Goal: Information Seeking & Learning: Learn about a topic

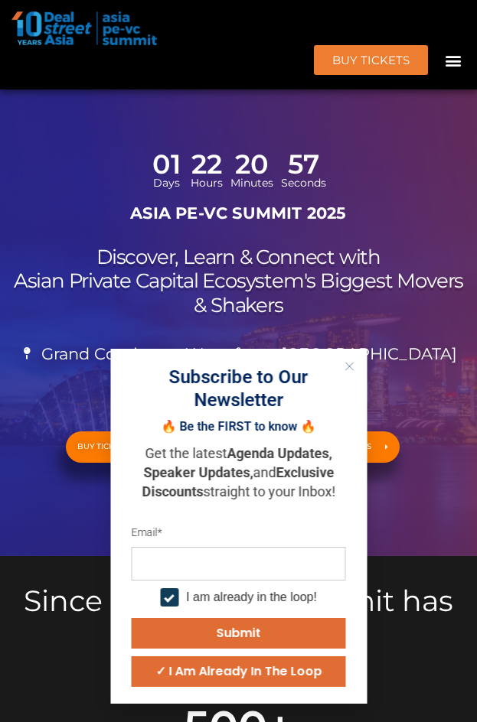
click at [352, 363] on line "Close" at bounding box center [349, 367] width 8 height 8
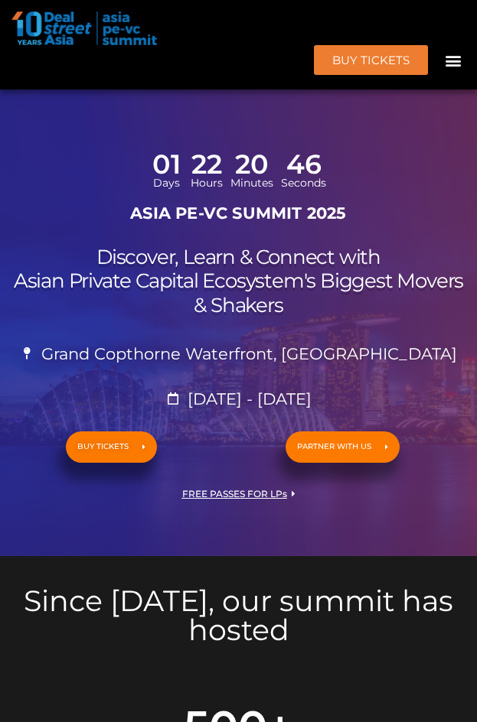
click at [463, 66] on div "Menu" at bounding box center [452, 59] width 25 height 25
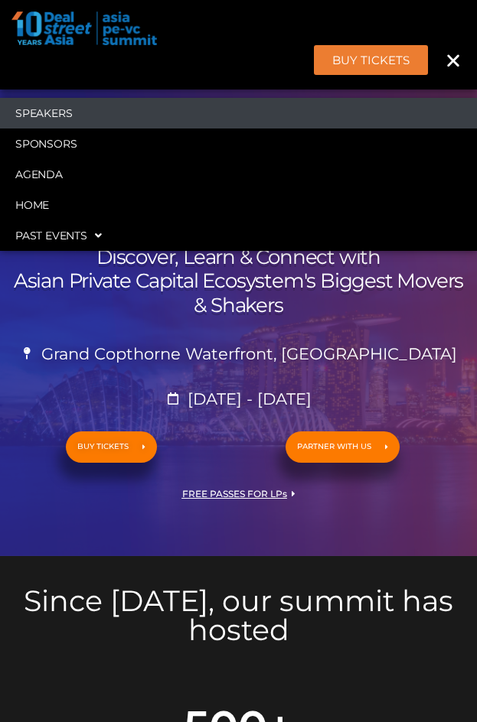
click at [22, 103] on link "Speakers" at bounding box center [238, 113] width 477 height 31
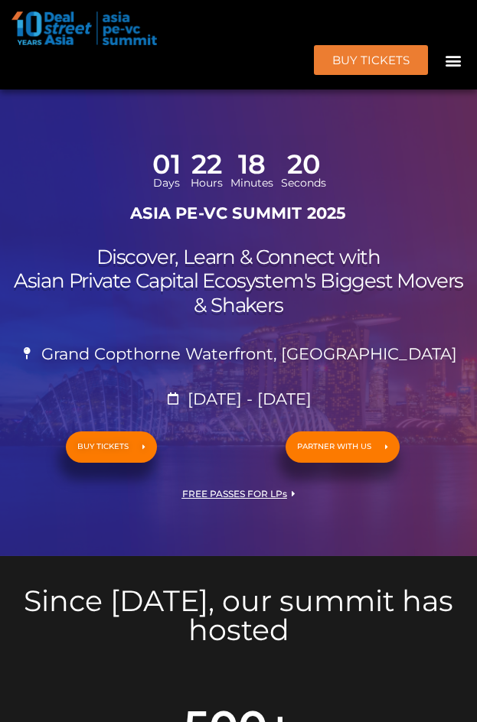
click at [454, 54] on icon "Menu Toggle" at bounding box center [452, 60] width 17 height 17
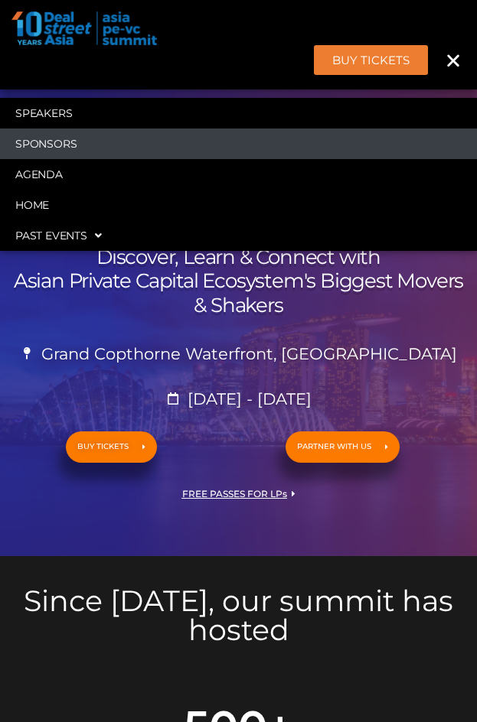
click at [47, 135] on link "Sponsors" at bounding box center [238, 144] width 477 height 31
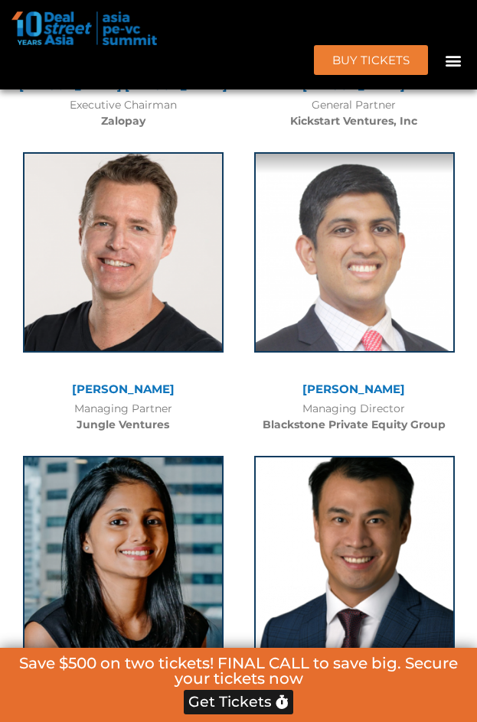
scroll to position [20672, 0]
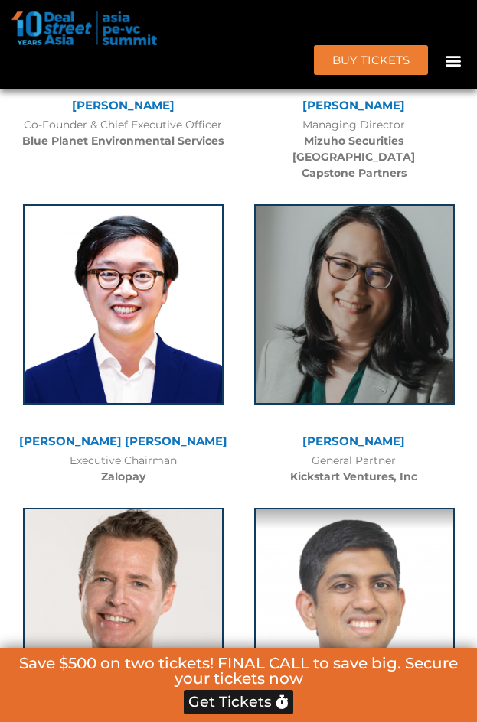
click at [452, 54] on icon "Menu Toggle" at bounding box center [452, 60] width 17 height 17
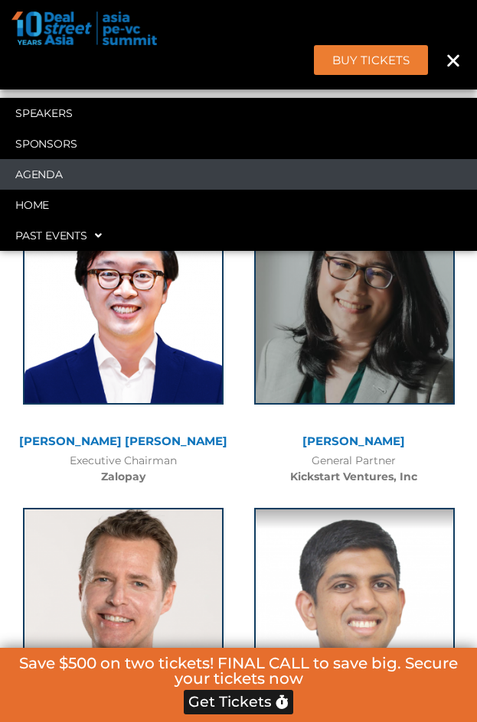
click at [134, 188] on link "Agenda" at bounding box center [238, 174] width 477 height 31
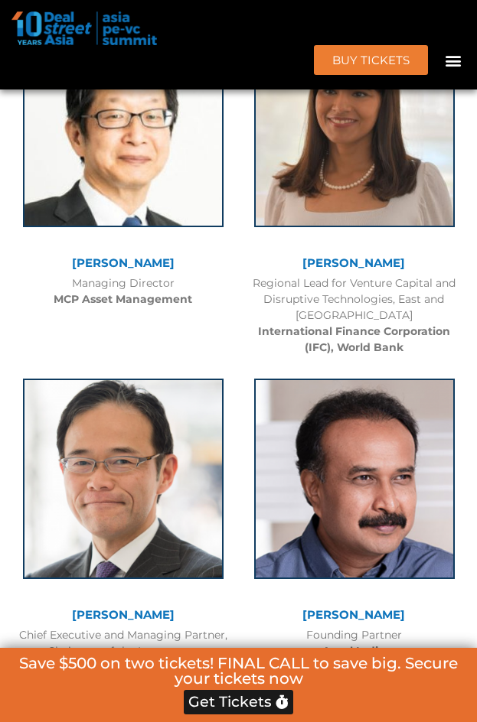
scroll to position [979, 0]
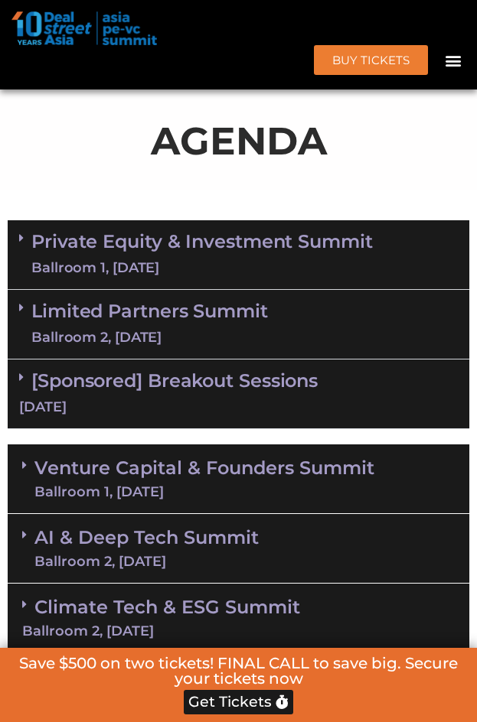
drag, startPoint x: 21, startPoint y: 230, endPoint x: 363, endPoint y: 627, distance: 524.0
click at [362, 627] on div "Private Equity & Investment Summit Ballroom 1, 10 Sept 8:00 am – 9:00 am | Regi…" at bounding box center [238, 472] width 477 height 518
click at [476, 448] on div "Venture Capital & Founders​ Summit Ballroom 1, 11 Sept 8:00 am – 9:00 am | Regi…" at bounding box center [238, 584] width 477 height 294
click at [451, 624] on div "Ballroom 2, [DATE]" at bounding box center [238, 631] width 432 height 14
click at [70, 610] on link "Climate Tech & ESG Summit Ballroom 2, [DATE]" at bounding box center [238, 617] width 432 height 42
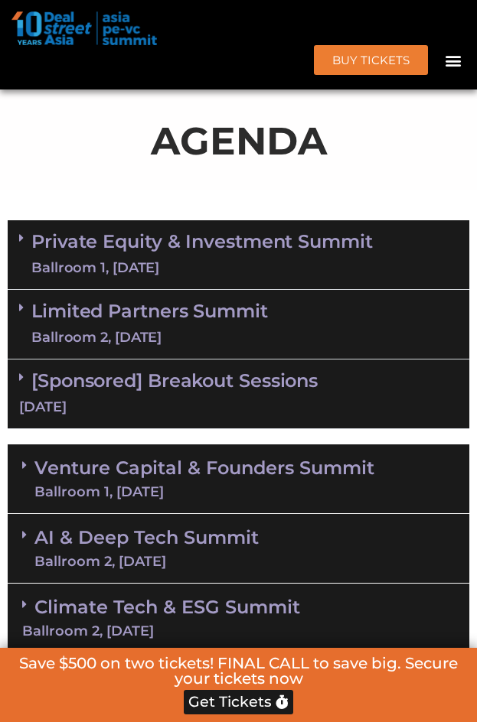
click at [70, 610] on link "Climate Tech & ESG Summit Ballroom 2, [DATE]" at bounding box center [238, 617] width 432 height 42
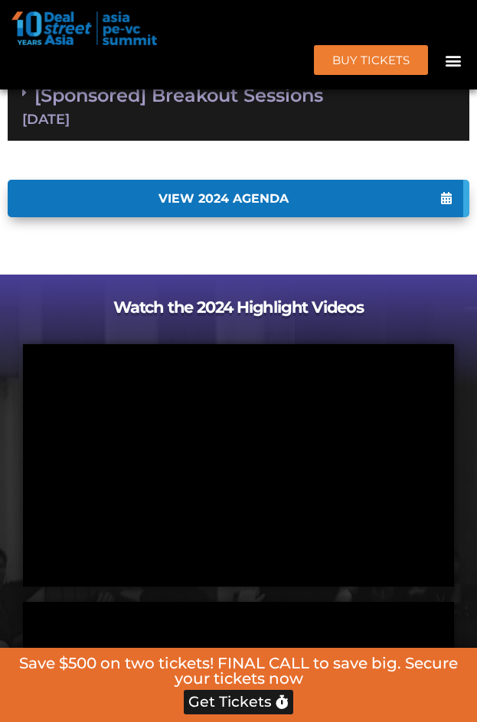
scroll to position [2192, 0]
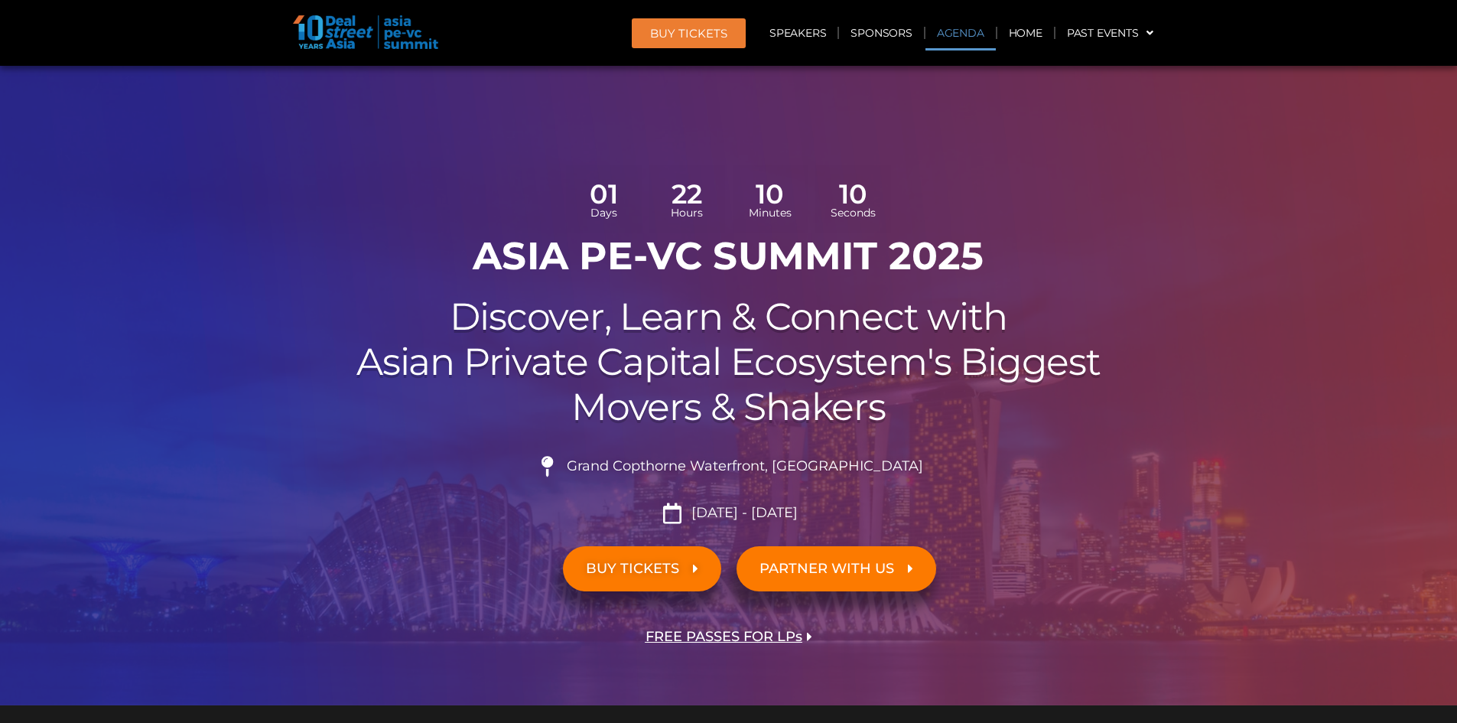
click at [955, 34] on link "Agenda" at bounding box center [961, 32] width 70 height 35
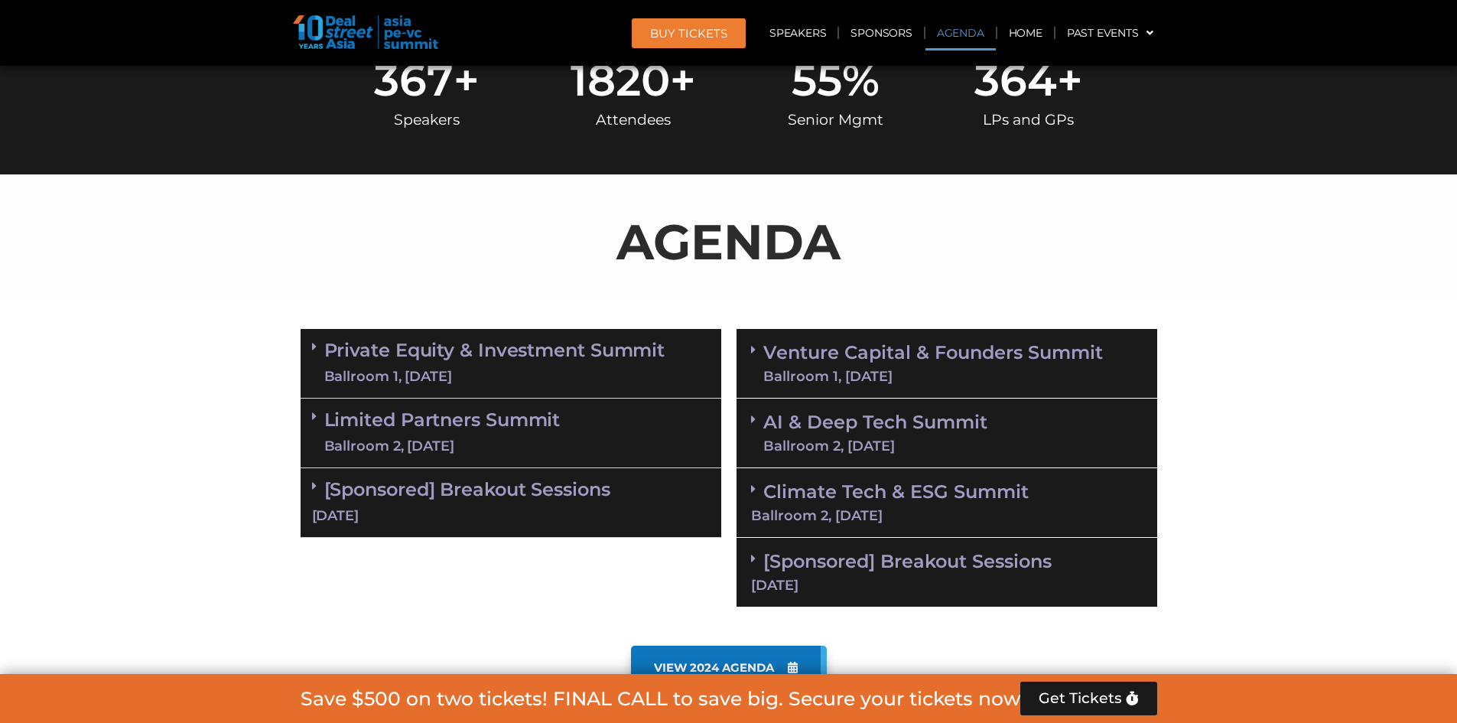
scroll to position [883, 0]
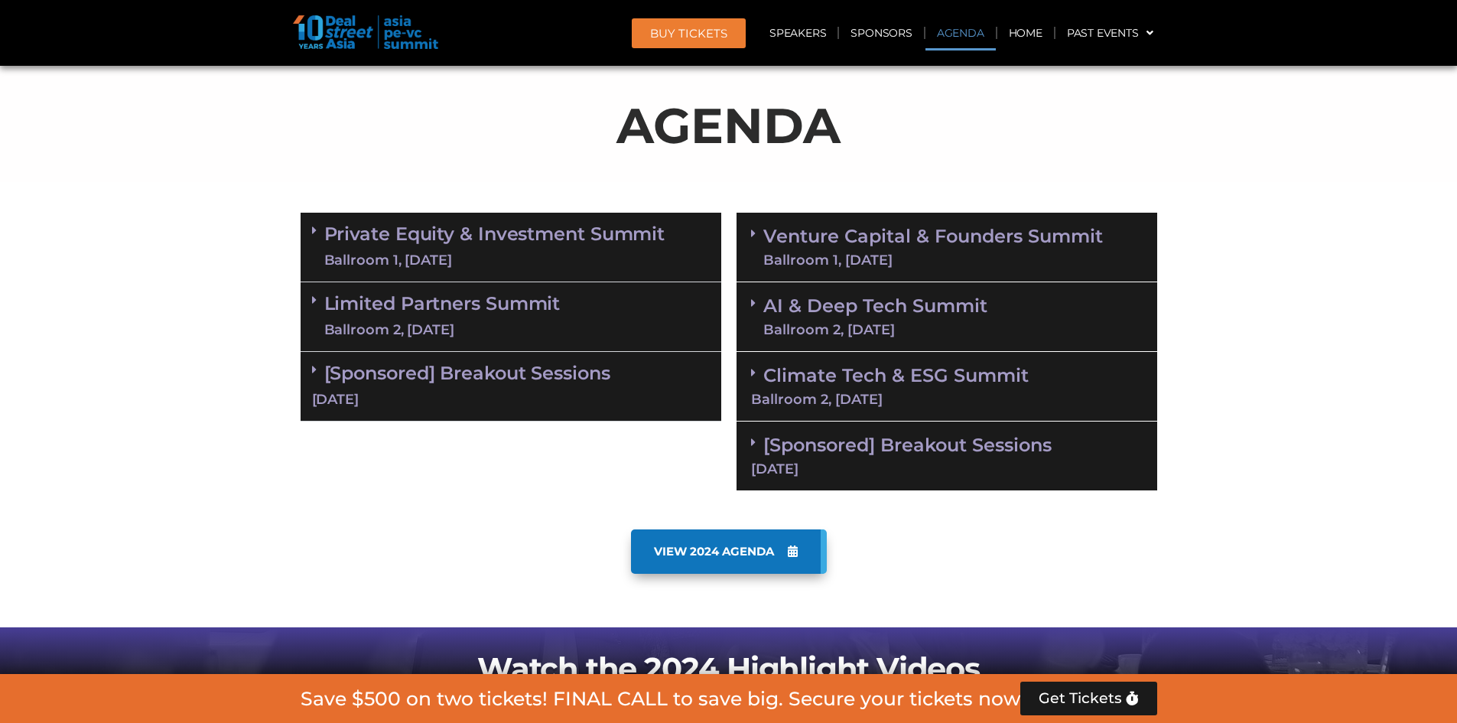
click at [312, 235] on icon at bounding box center [314, 230] width 5 height 12
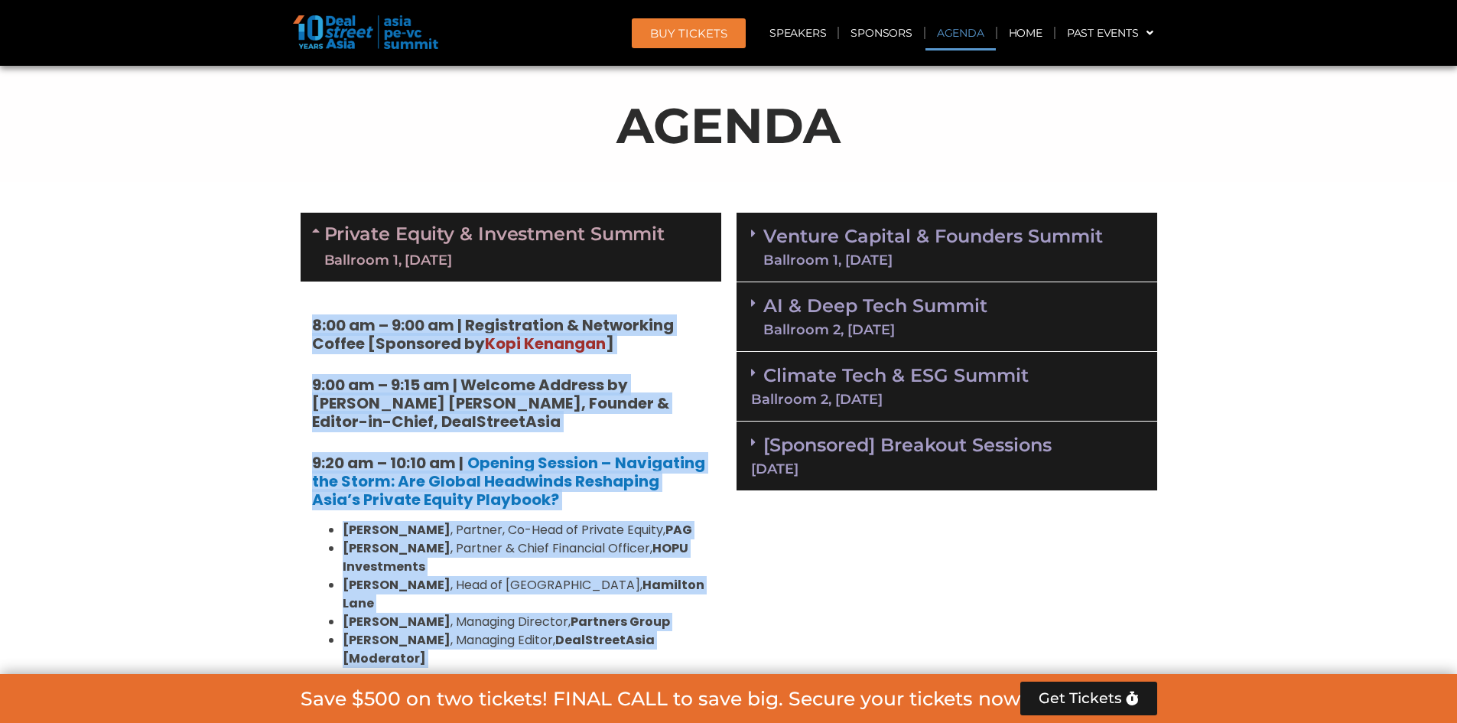
drag, startPoint x: 302, startPoint y: 317, endPoint x: 711, endPoint y: 645, distance: 524.0
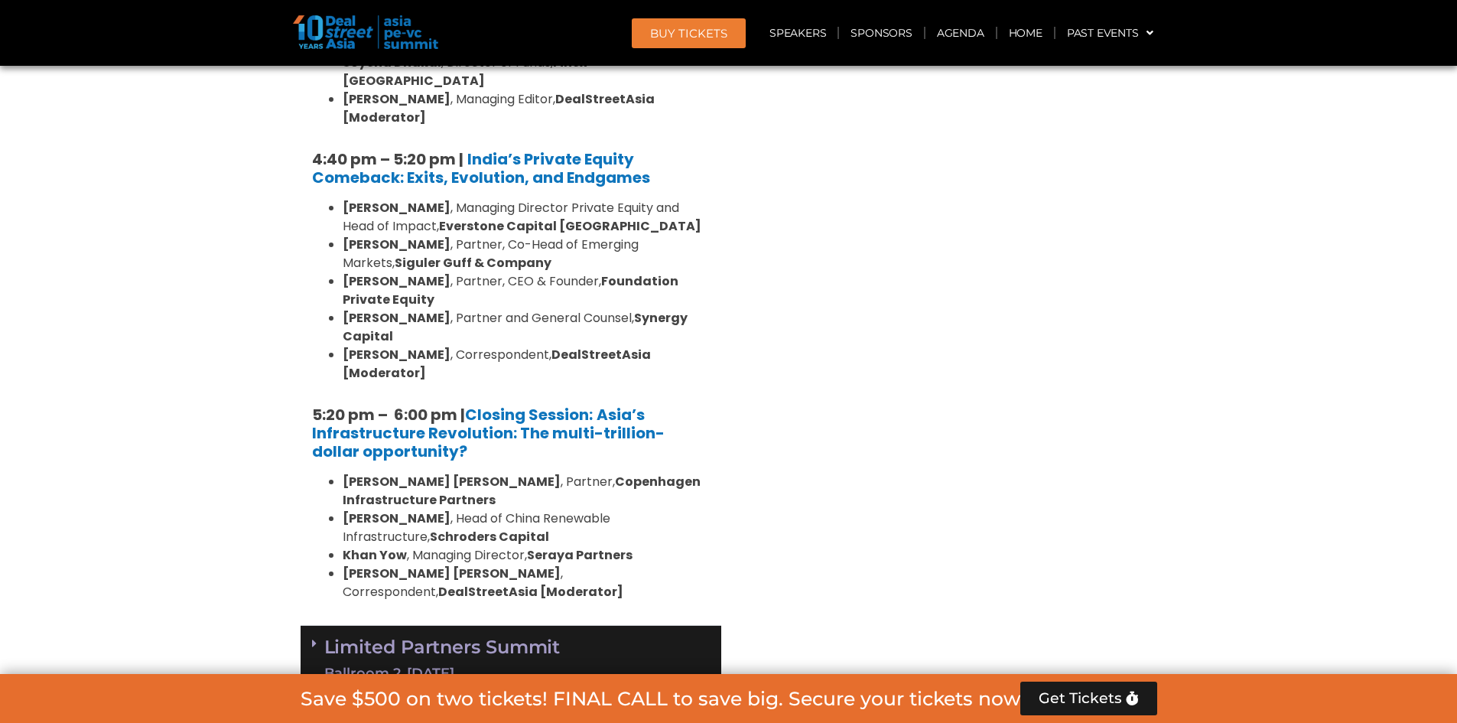
scroll to position [2935, 0]
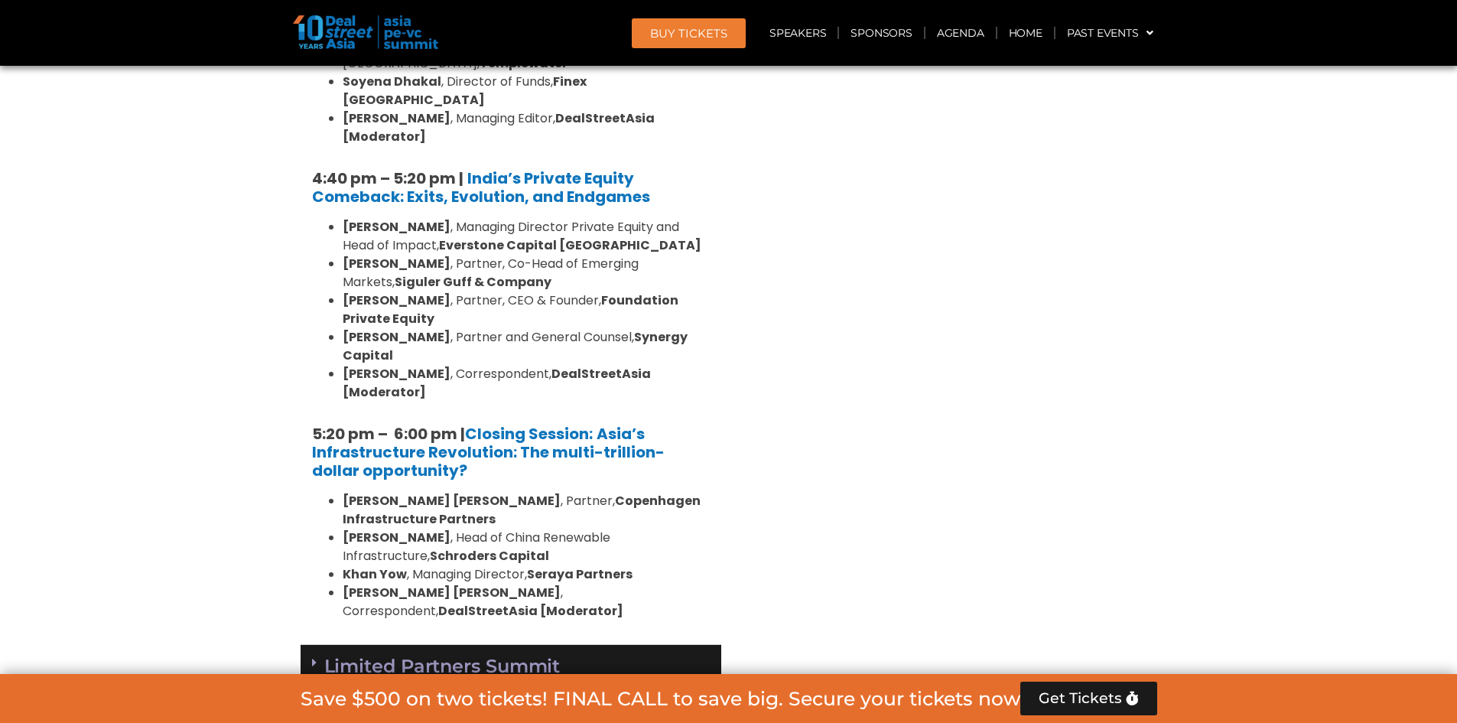
drag, startPoint x: 464, startPoint y: 372, endPoint x: 425, endPoint y: 365, distance: 39.6
click at [427, 584] on li "[PERSON_NAME] [PERSON_NAME] , Correspondent, DealStreetAsia [Moderator]" at bounding box center [526, 602] width 367 height 37
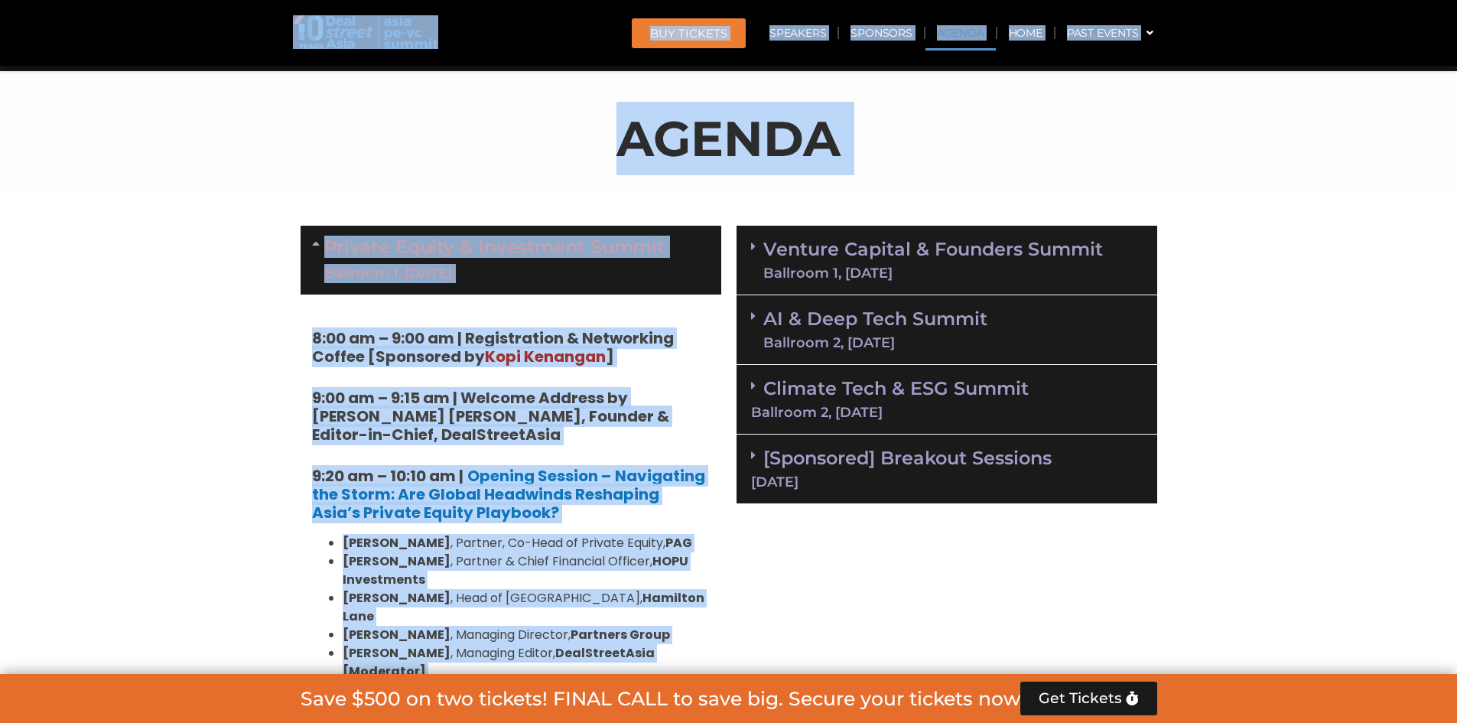
scroll to position [863, 0]
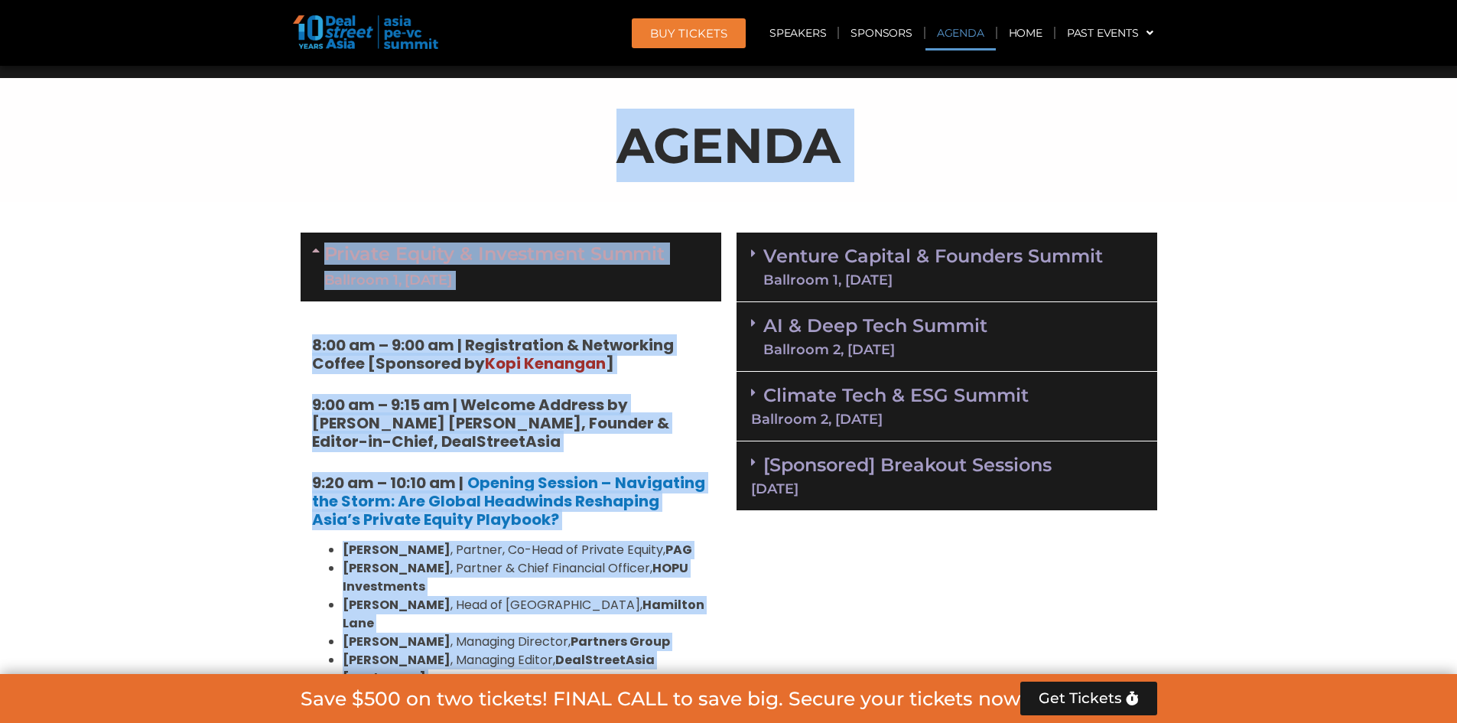
drag, startPoint x: 425, startPoint y: 365, endPoint x: 337, endPoint y: 158, distance: 224.5
copy div "LOREMI Dolorsi Ametco & Adipiscing Elitse Doeiusmo 5, 90 Temp 9:70 in – 8:00 ut…"
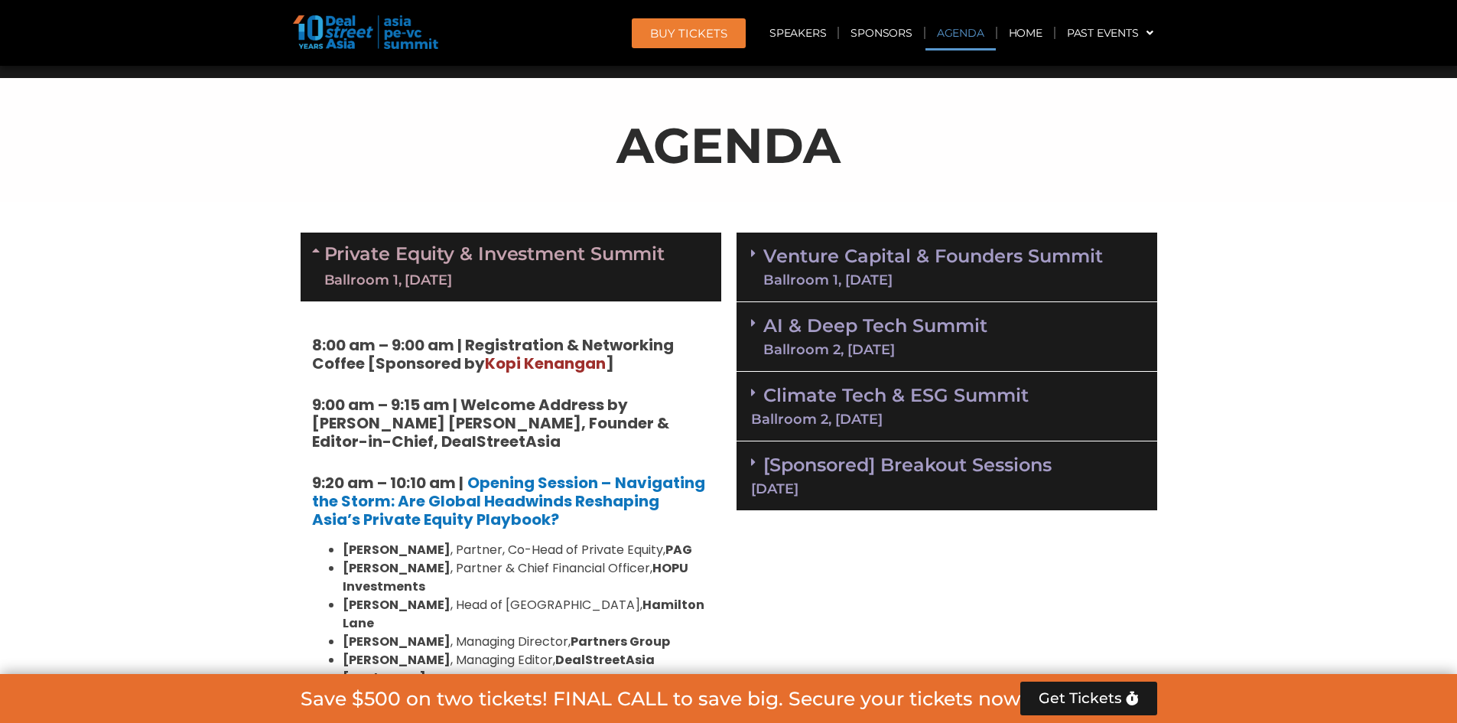
click at [758, 254] on span at bounding box center [757, 253] width 12 height 13
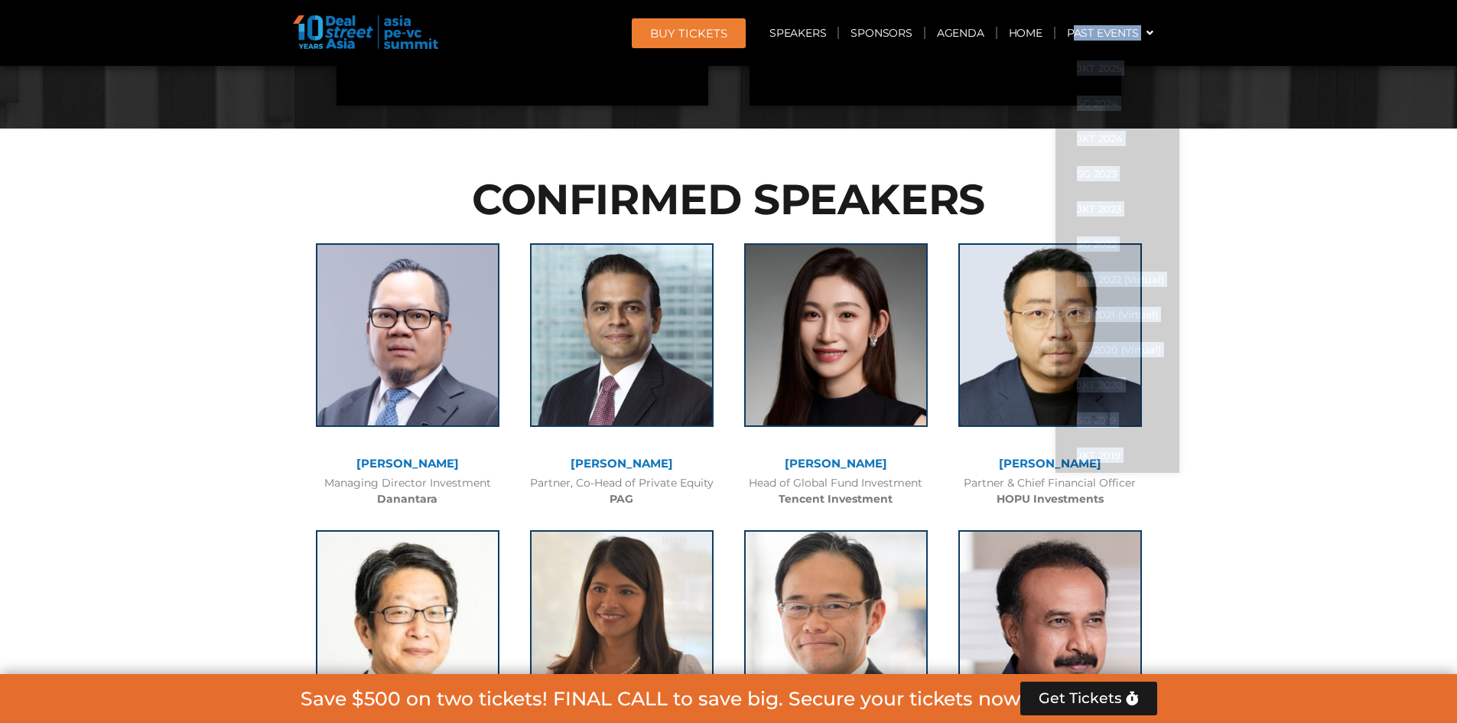
scroll to position [4009, 0]
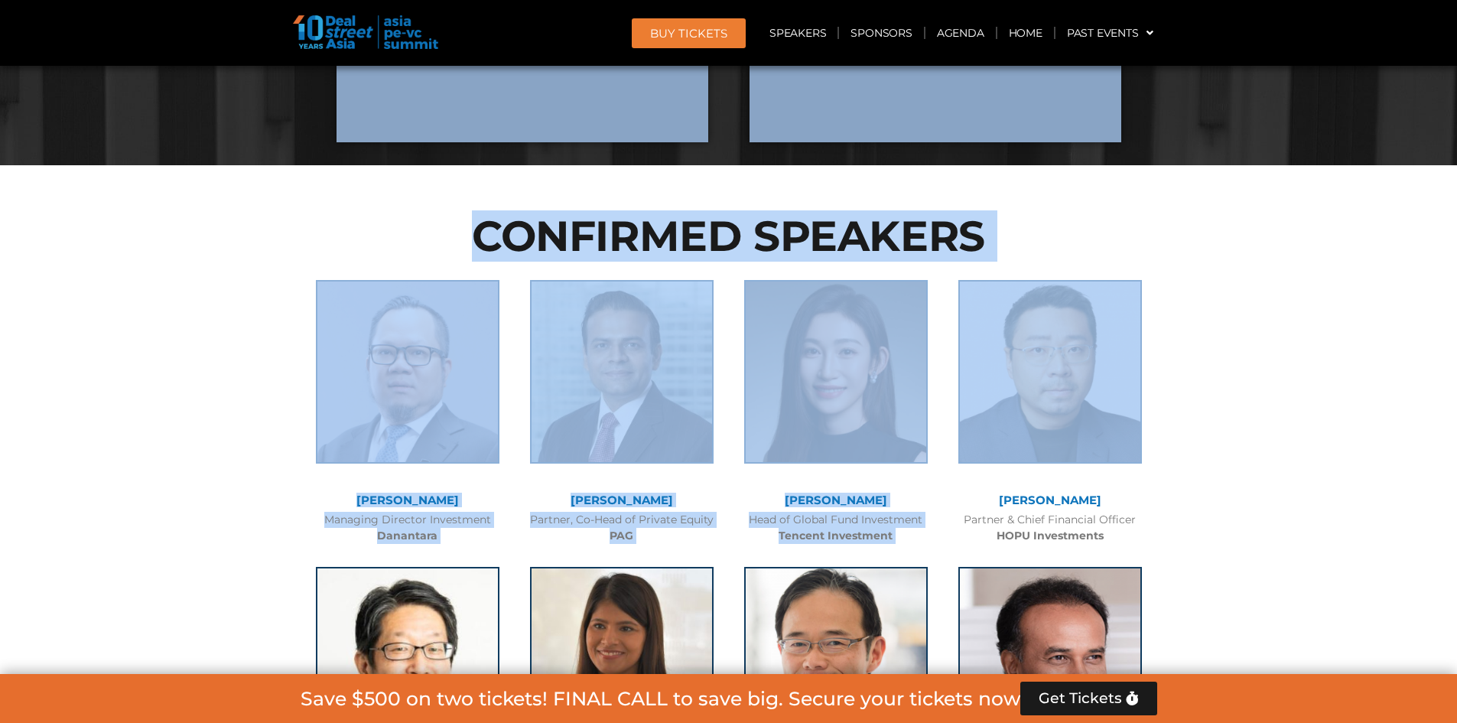
drag, startPoint x: 328, startPoint y: 205, endPoint x: 1396, endPoint y: 464, distance: 1099.1
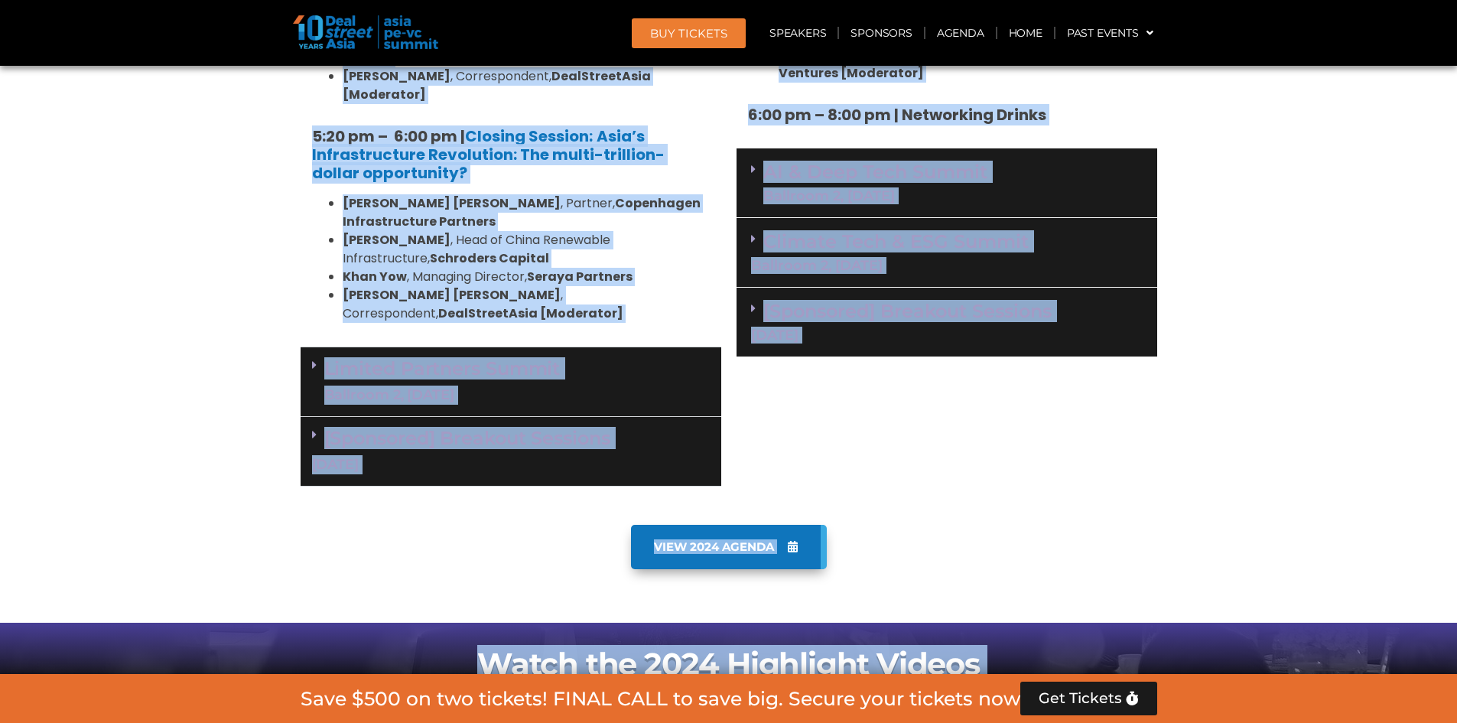
click at [1118, 525] on div "VIEW 2024 AGENDA" at bounding box center [729, 547] width 857 height 44
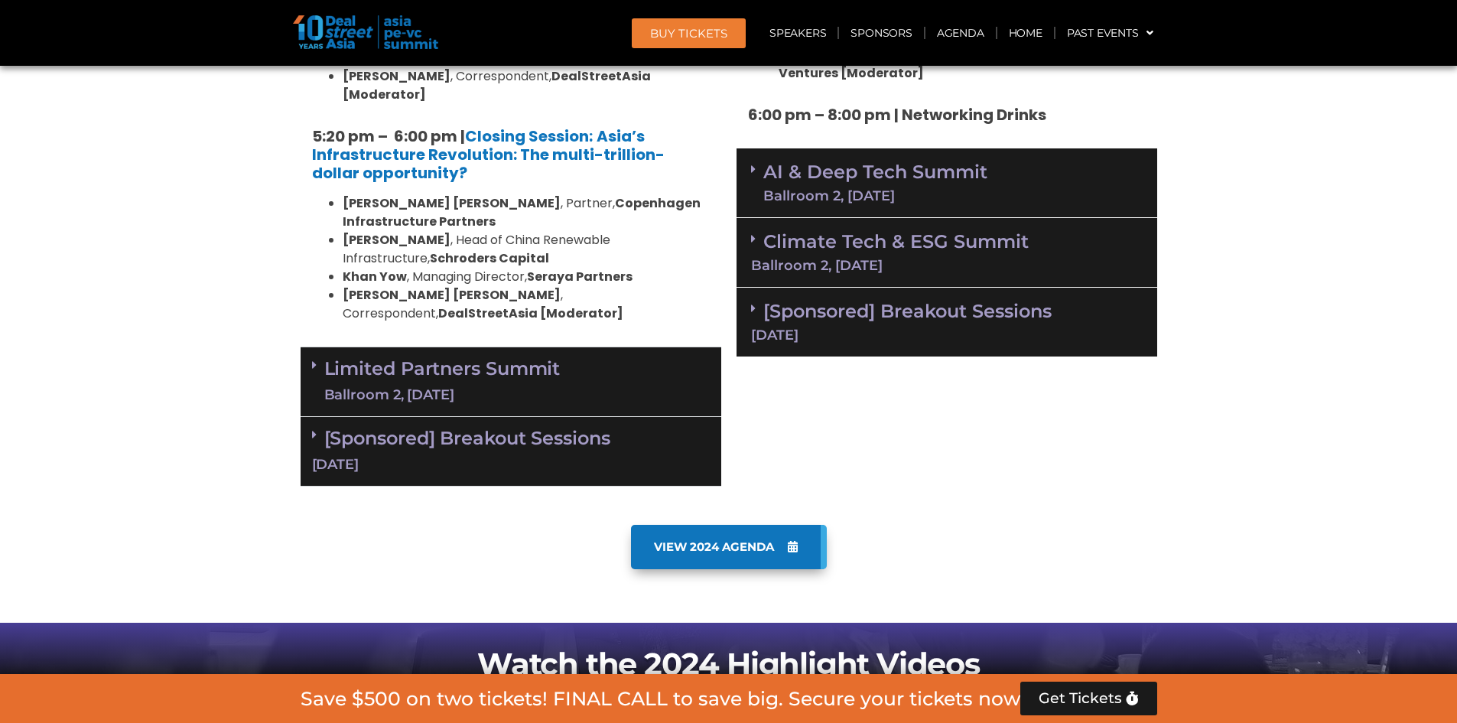
click at [1131, 525] on div "VIEW 2024 AGENDA" at bounding box center [729, 547] width 857 height 44
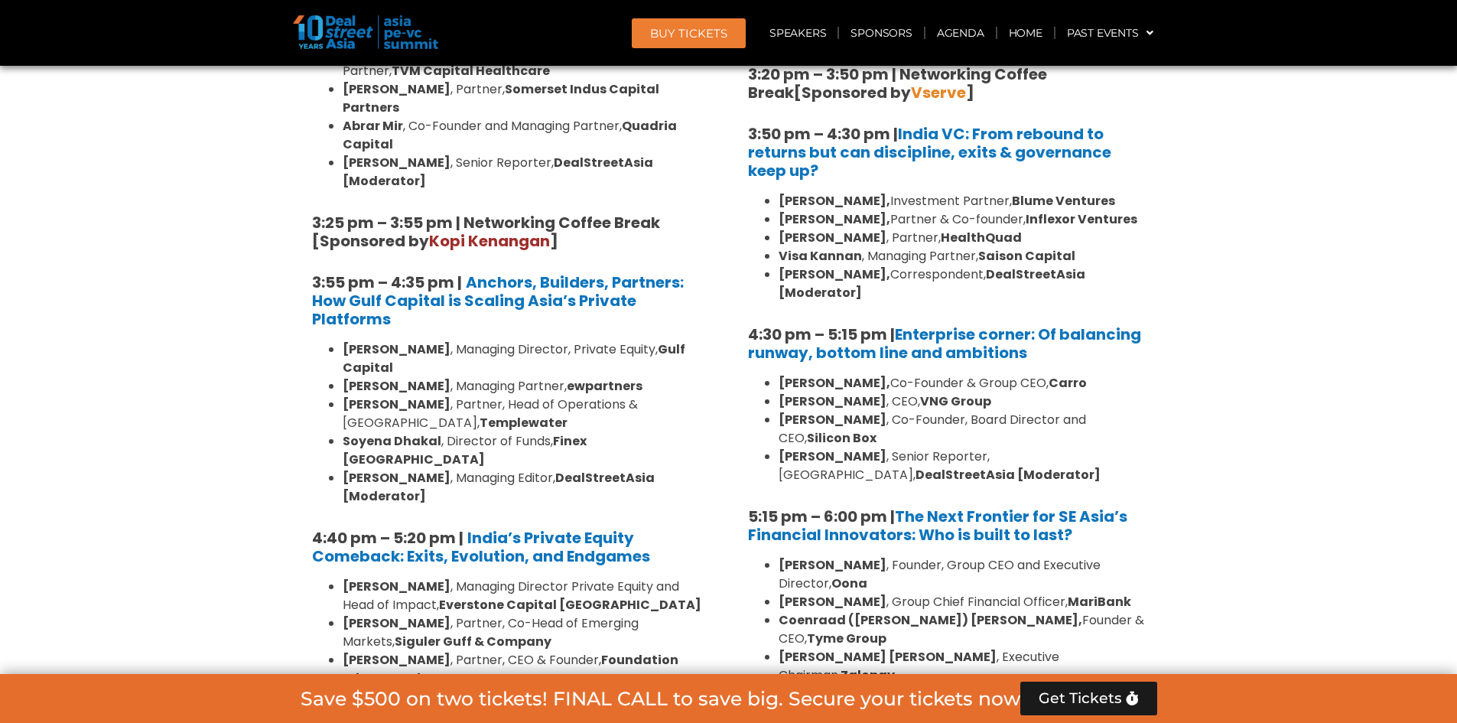
scroll to position [2913, 0]
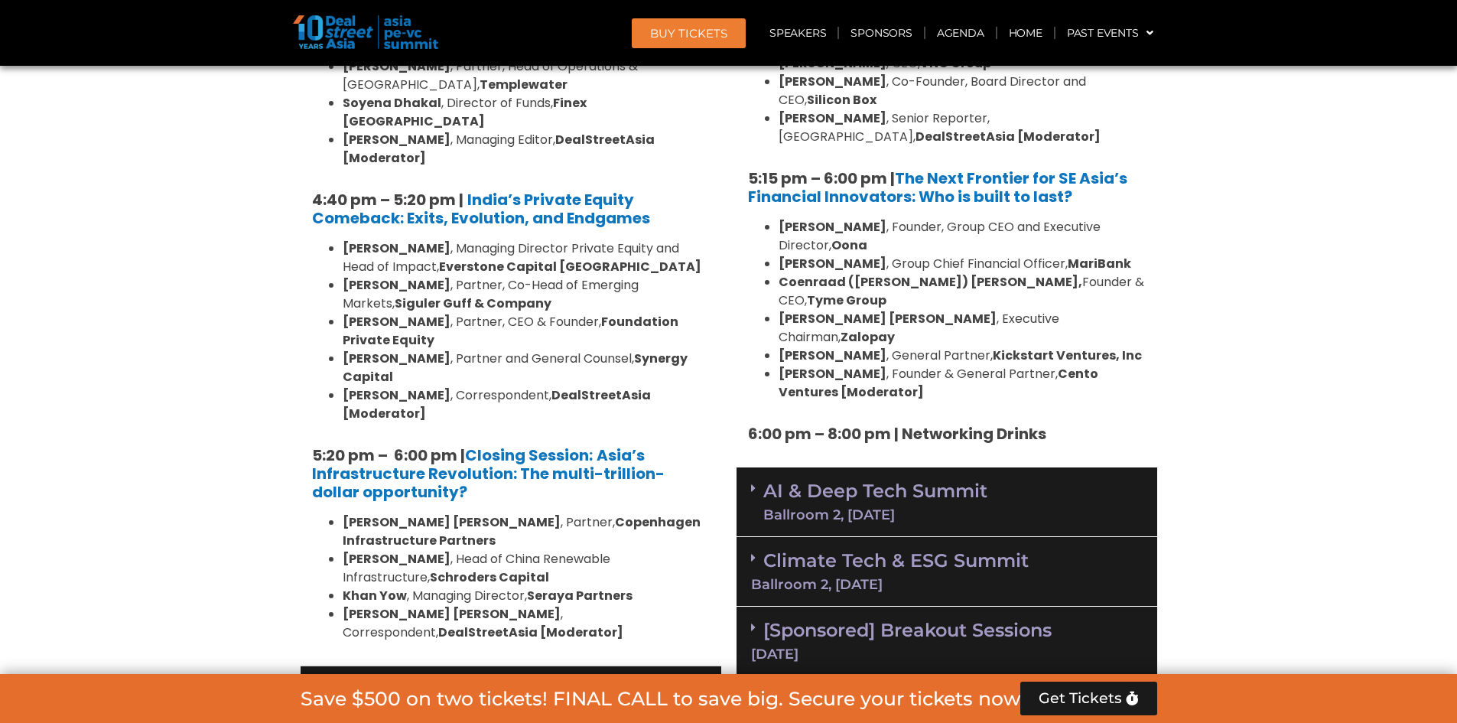
click at [748, 467] on div "AI & Deep Tech Summit Ballroom 2, [DATE]" at bounding box center [947, 502] width 421 height 70
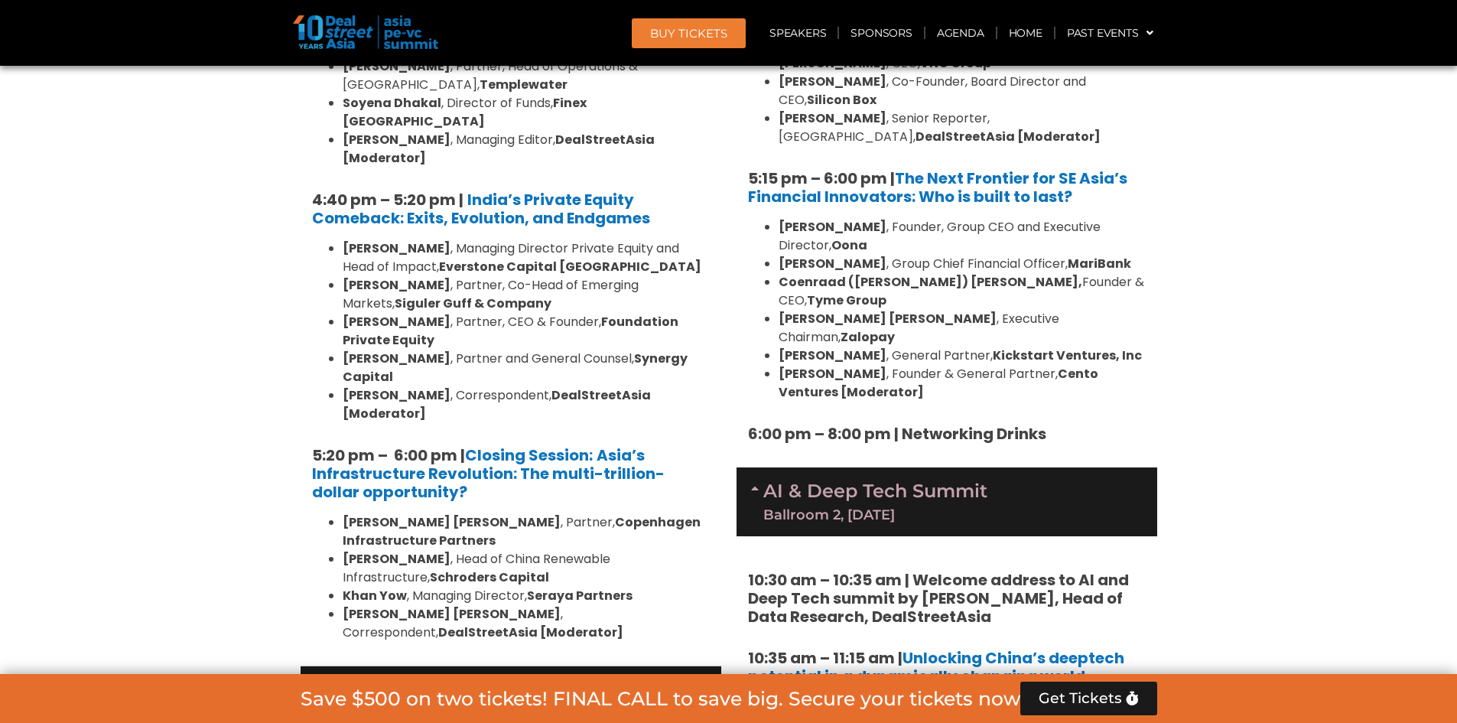
click at [748, 467] on div "AI & Deep Tech Summit Ballroom 2, [DATE]" at bounding box center [947, 501] width 421 height 69
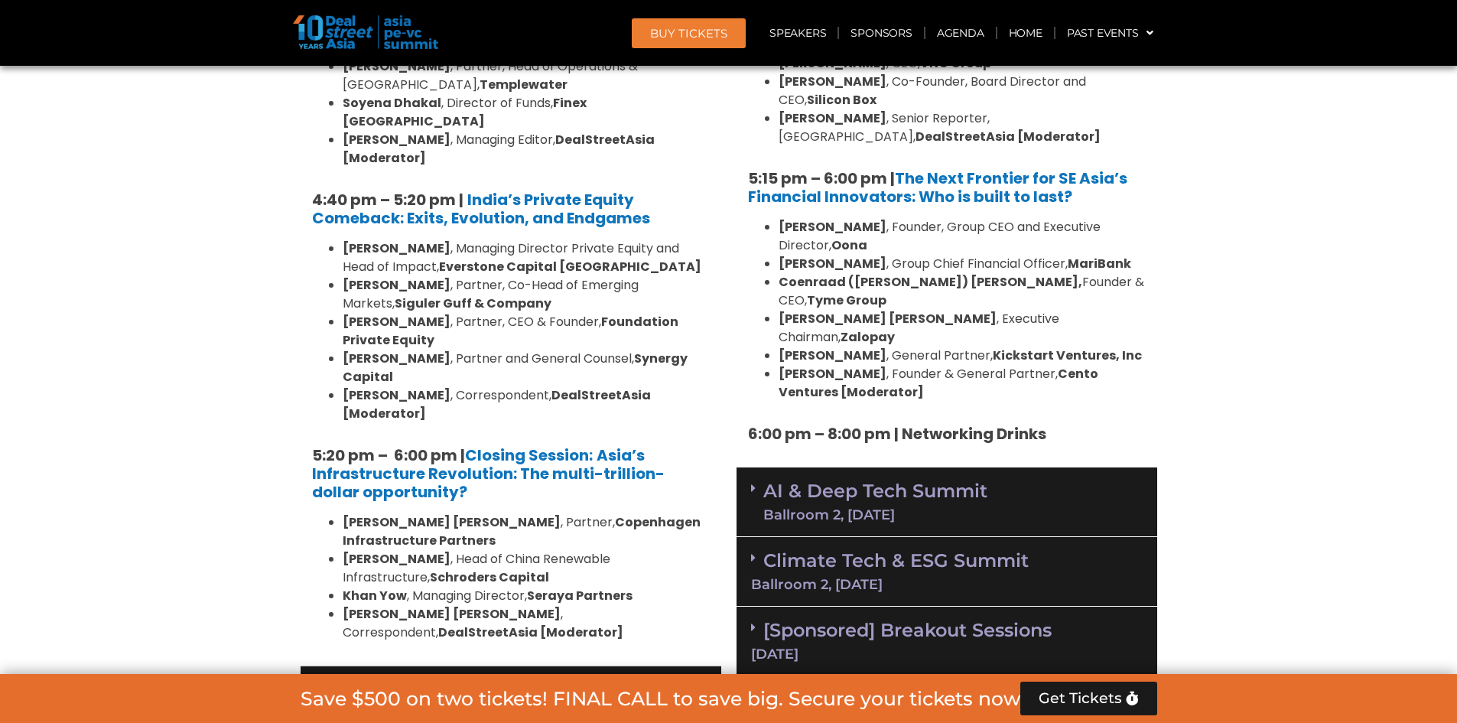
click at [316, 678] on icon at bounding box center [314, 684] width 5 height 12
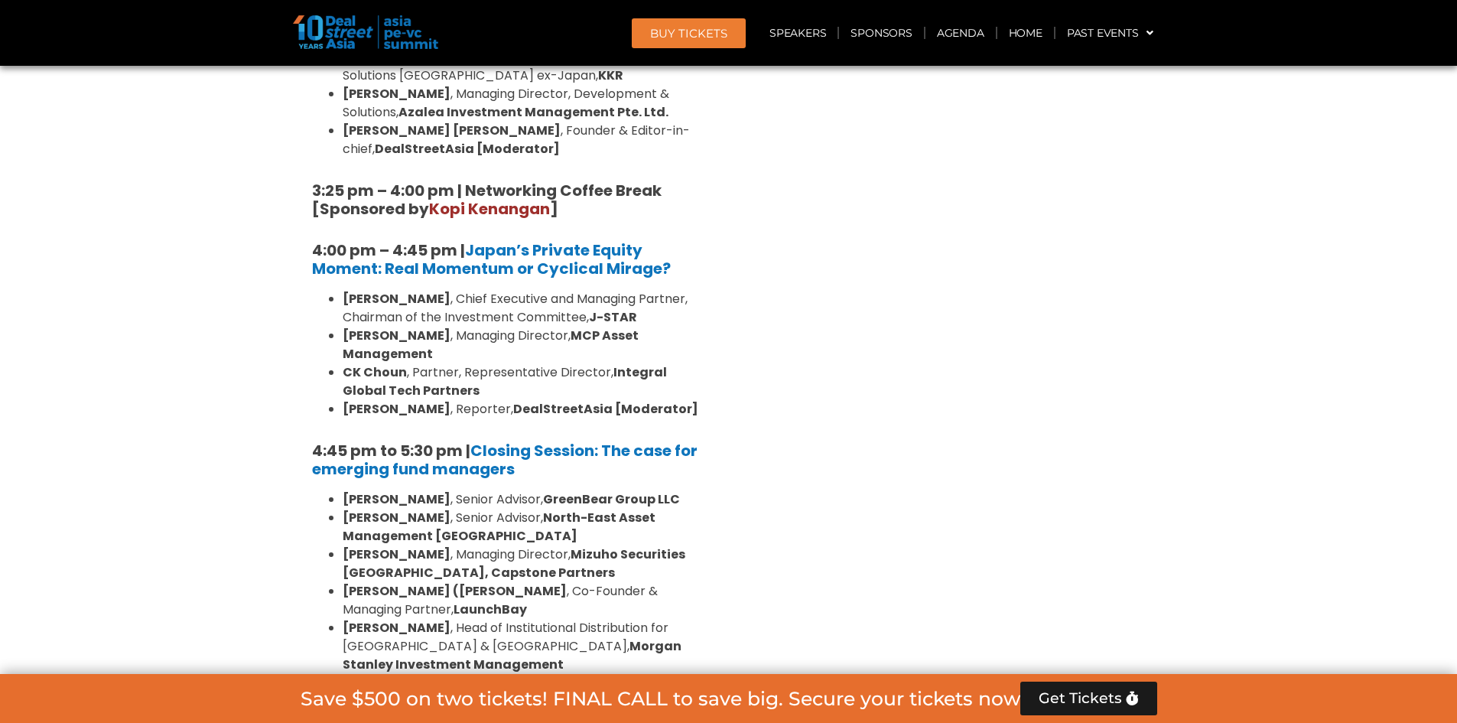
scroll to position [4671, 0]
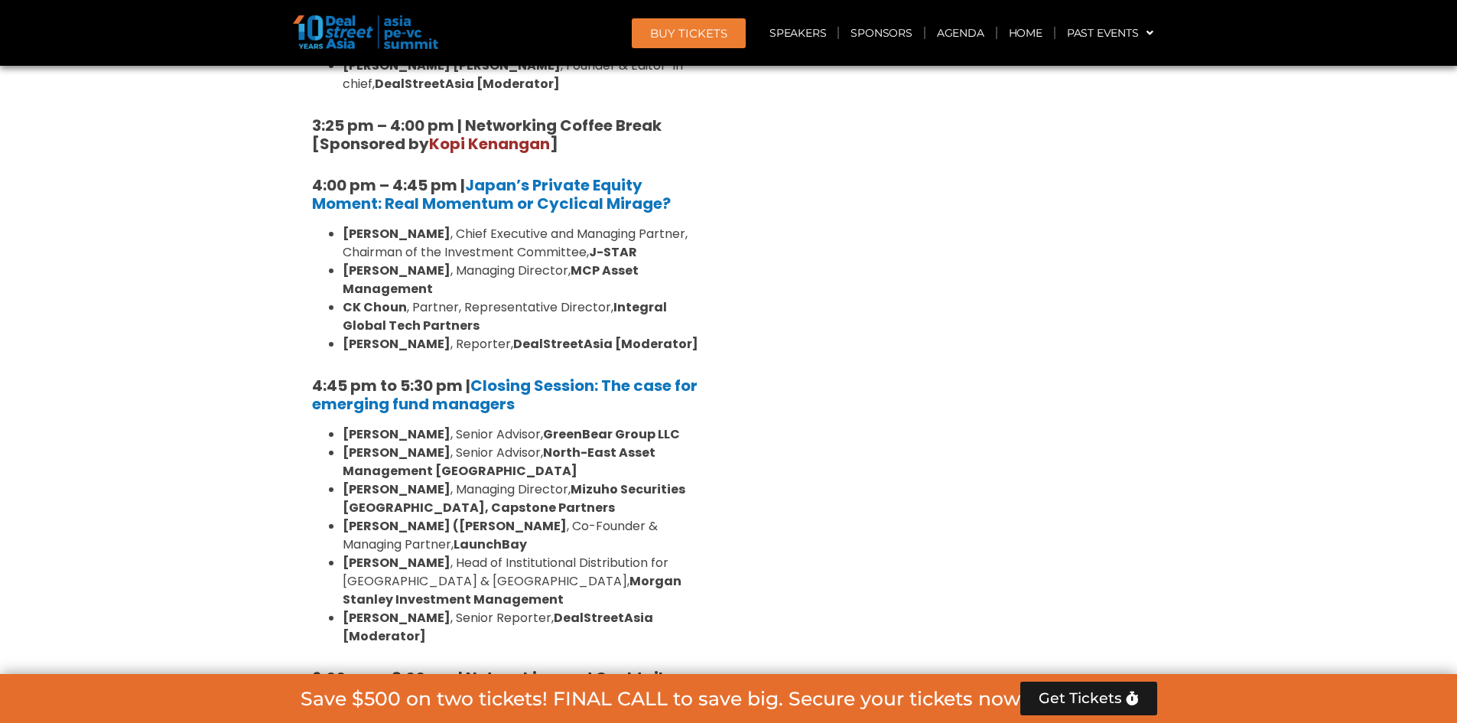
click at [312, 722] on icon at bounding box center [314, 729] width 5 height 12
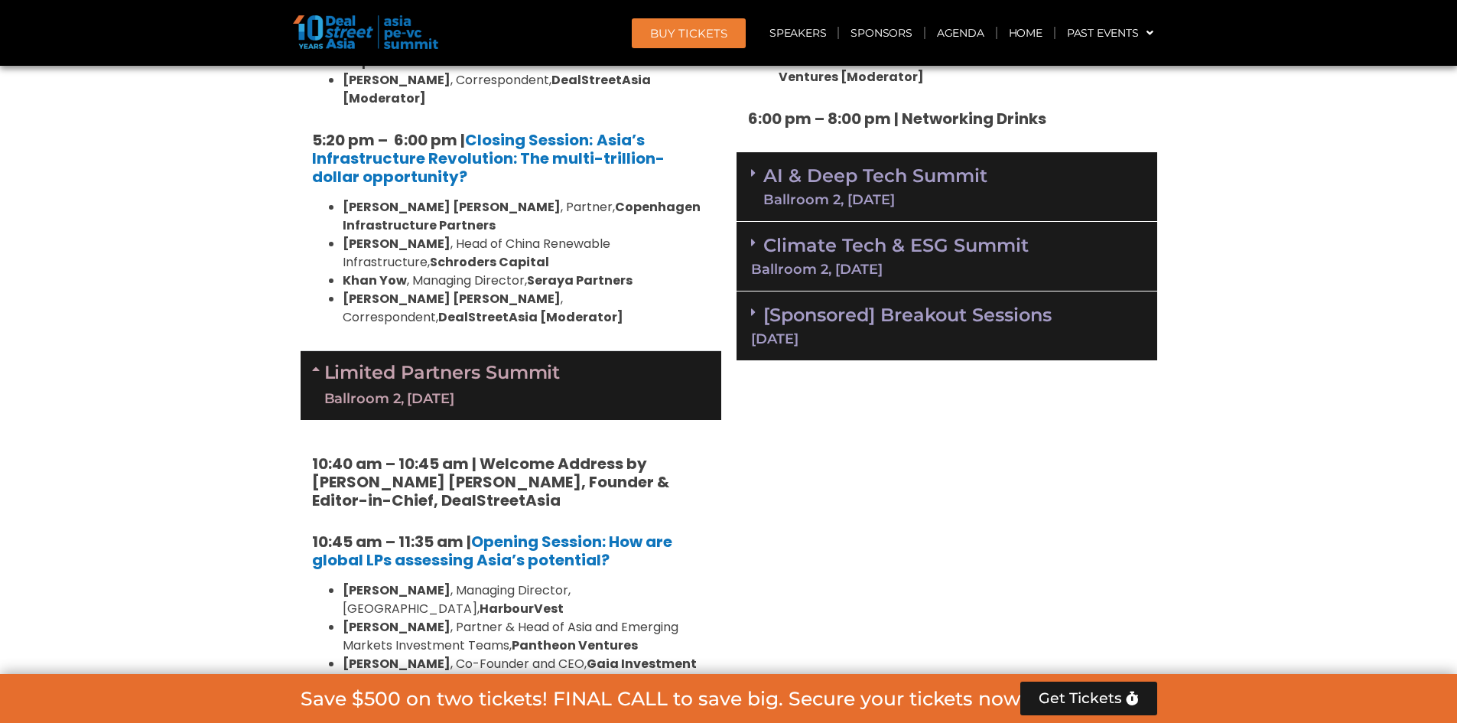
scroll to position [2973, 0]
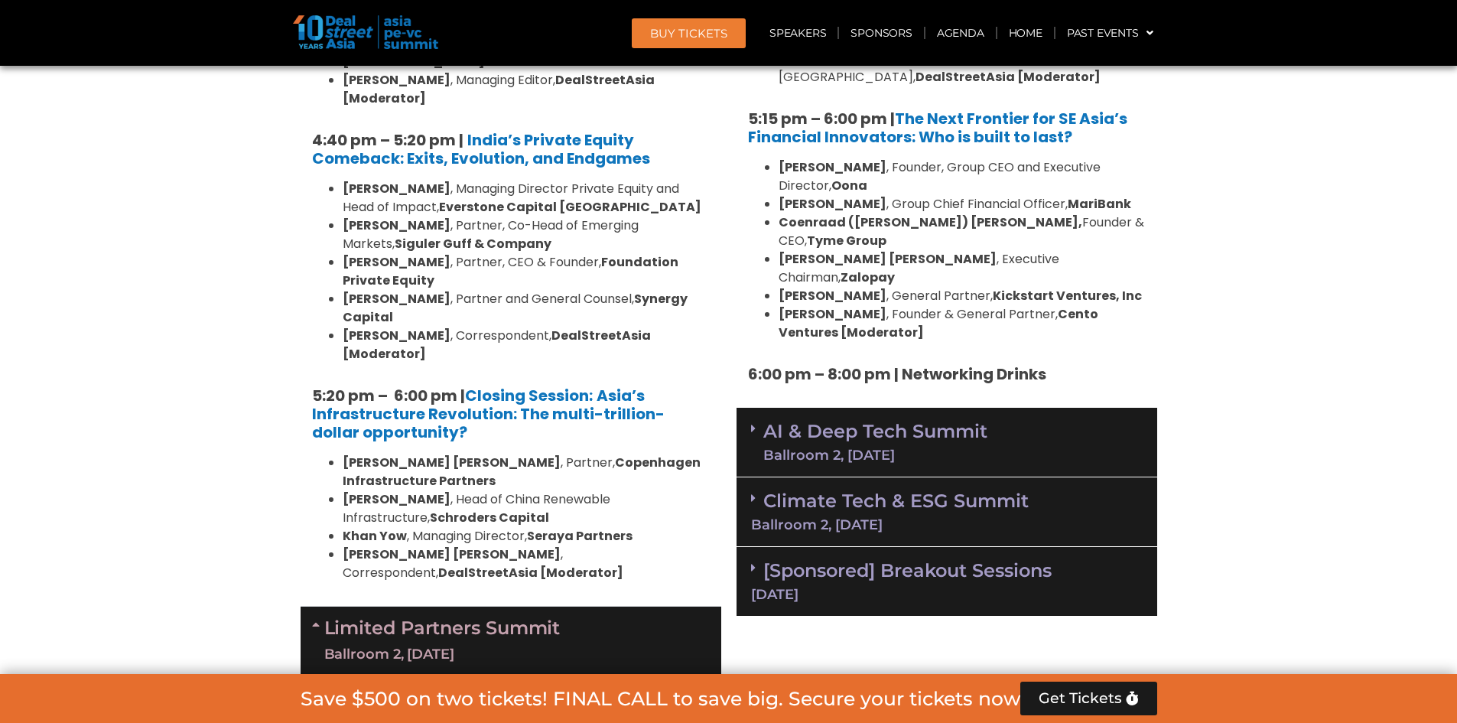
click at [760, 422] on span at bounding box center [757, 428] width 12 height 13
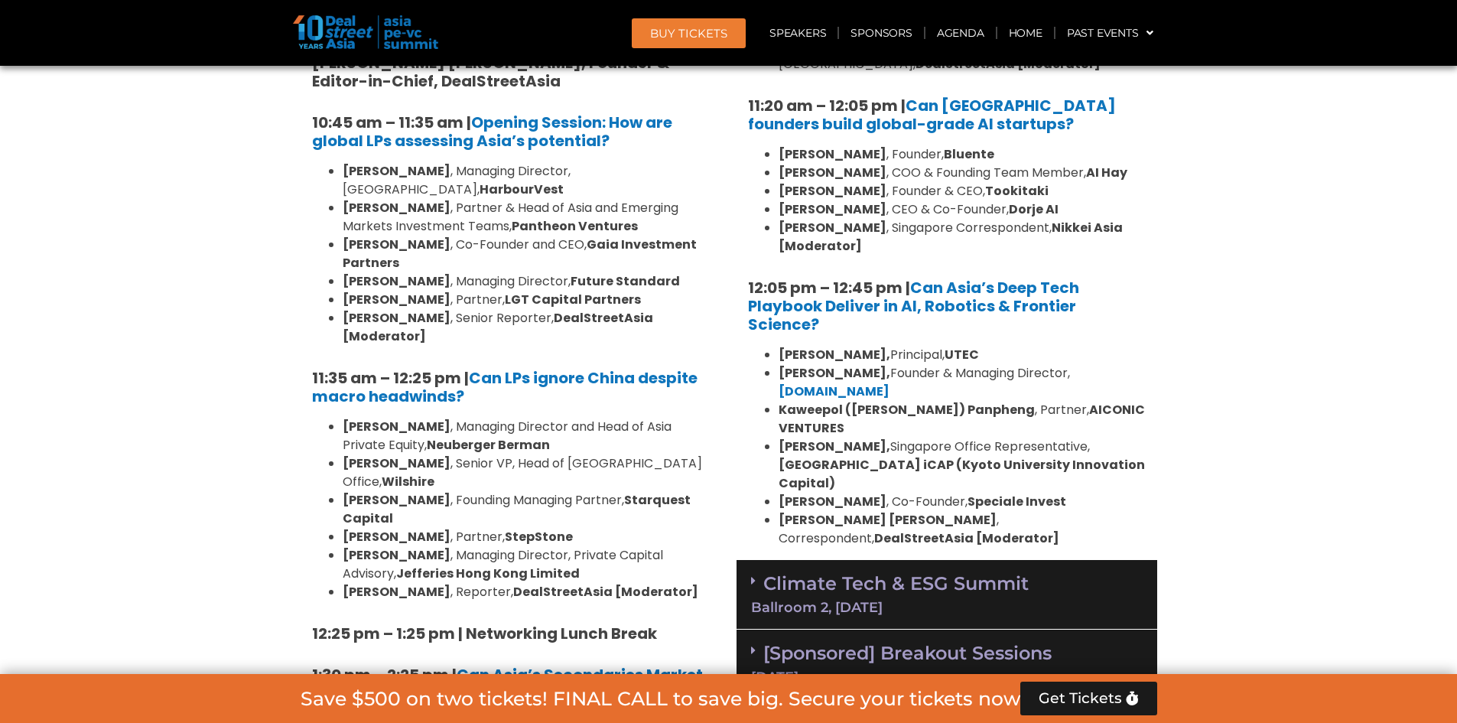
scroll to position [3671, 0]
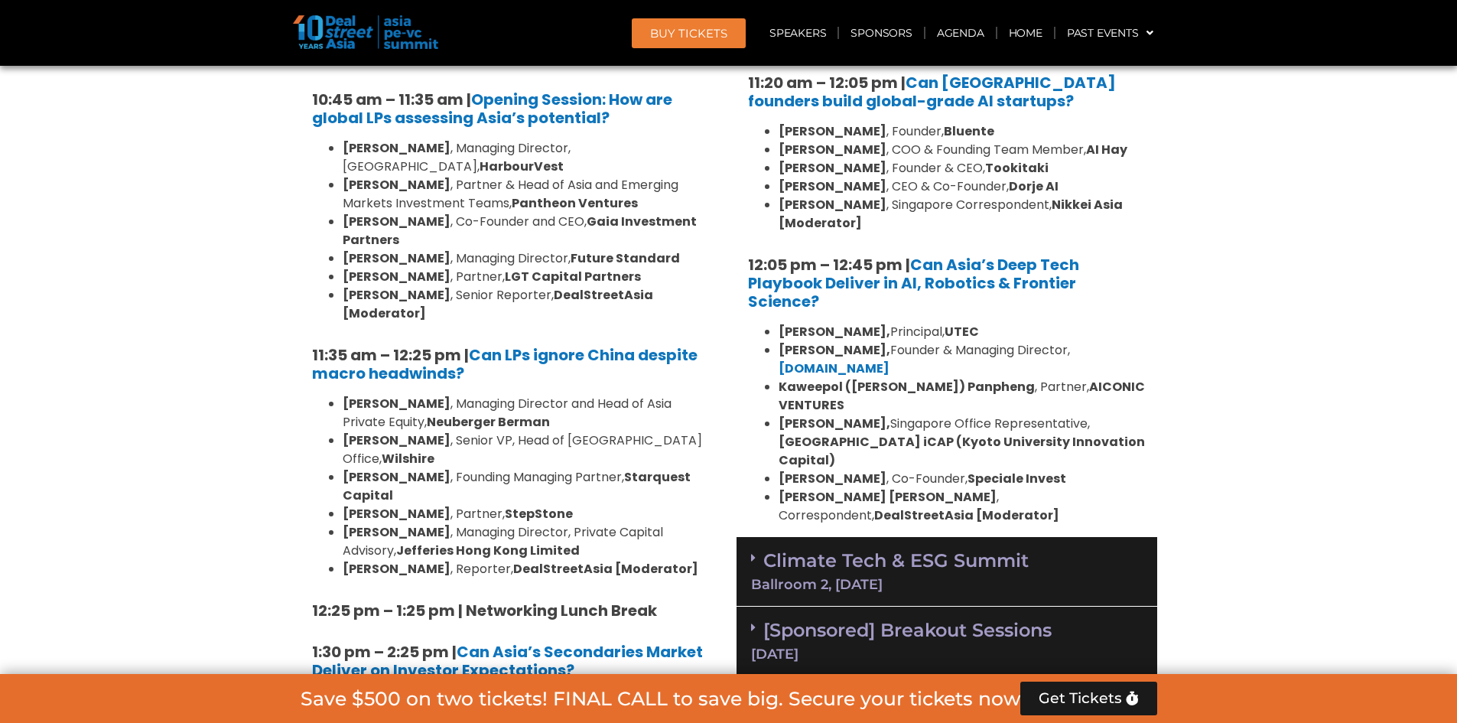
click at [749, 537] on div "Climate Tech & ESG Summit Ballroom 2, [DATE]" at bounding box center [947, 572] width 421 height 70
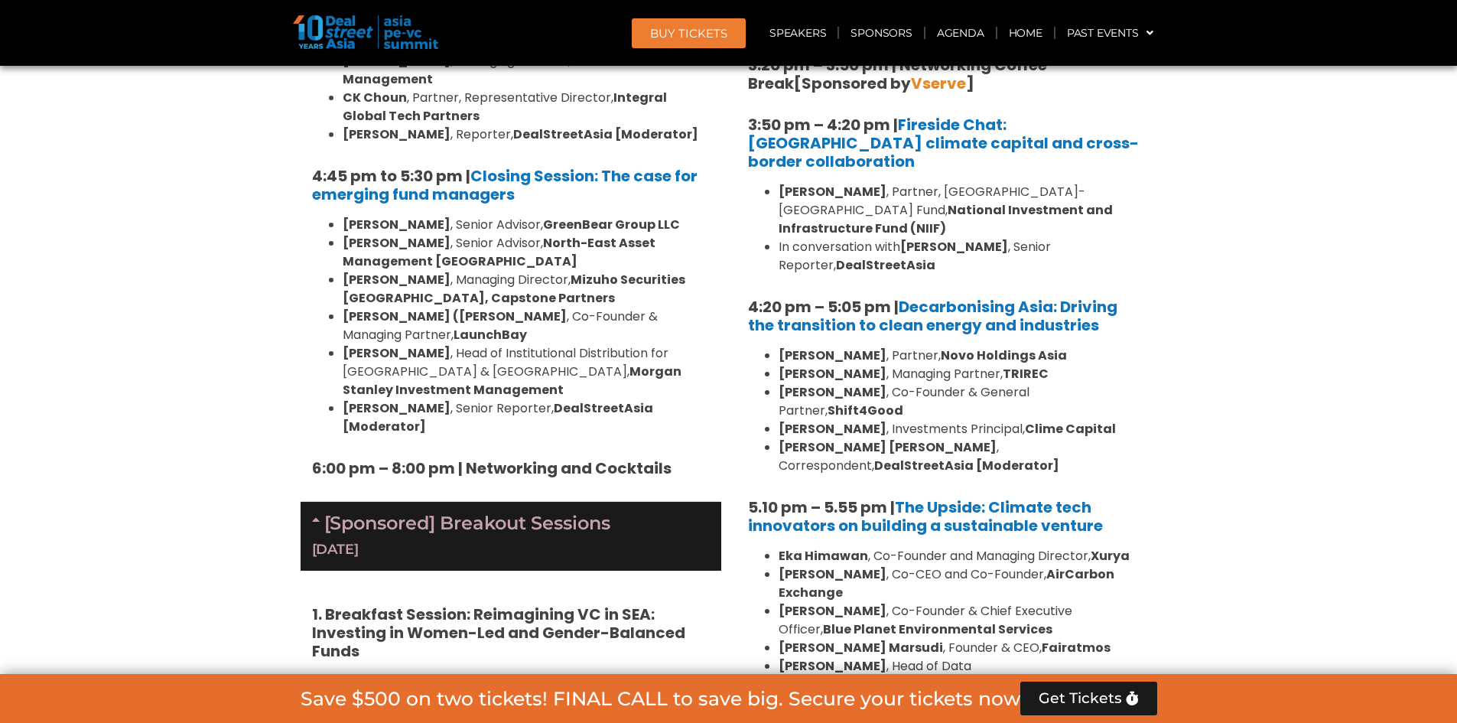
scroll to position [4997, 0]
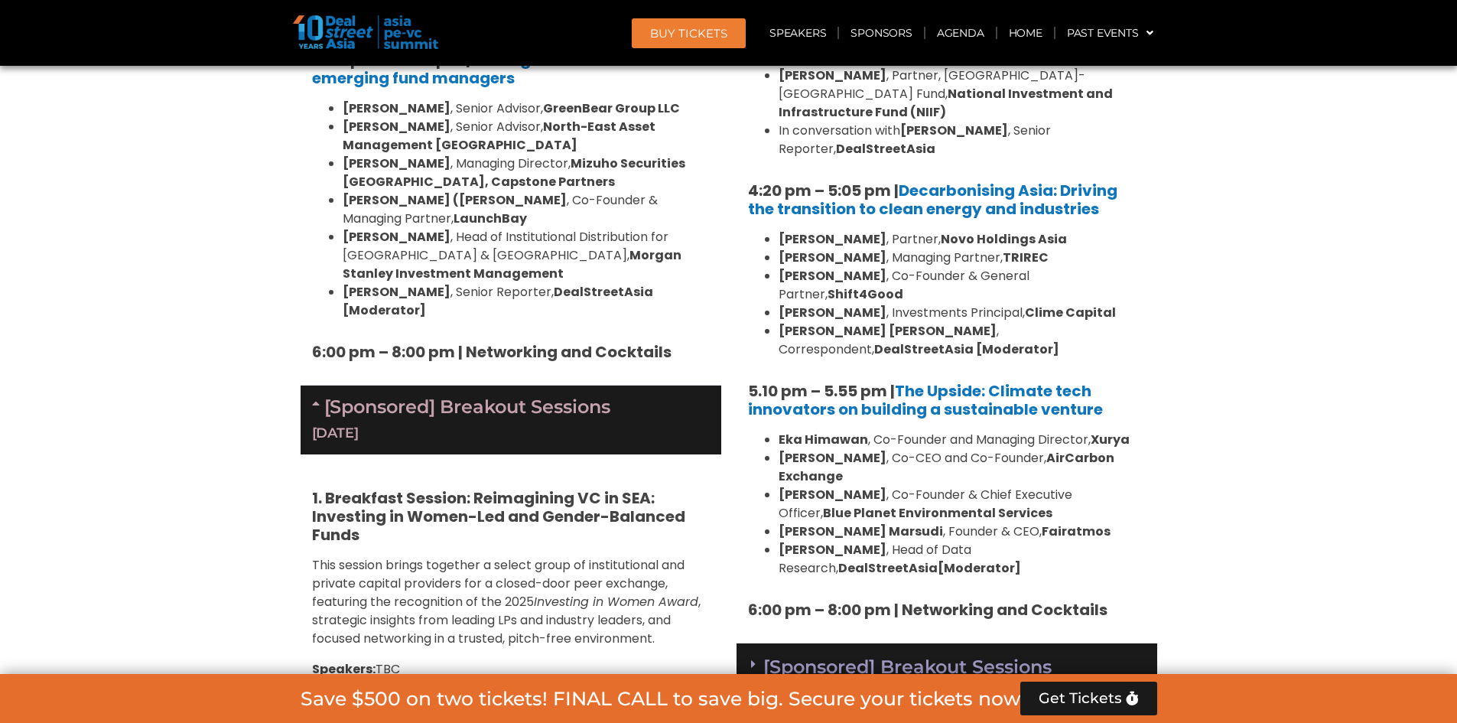
click at [750, 643] on div "[Sponsored] Breakout Sessions [DATE]" at bounding box center [947, 678] width 421 height 70
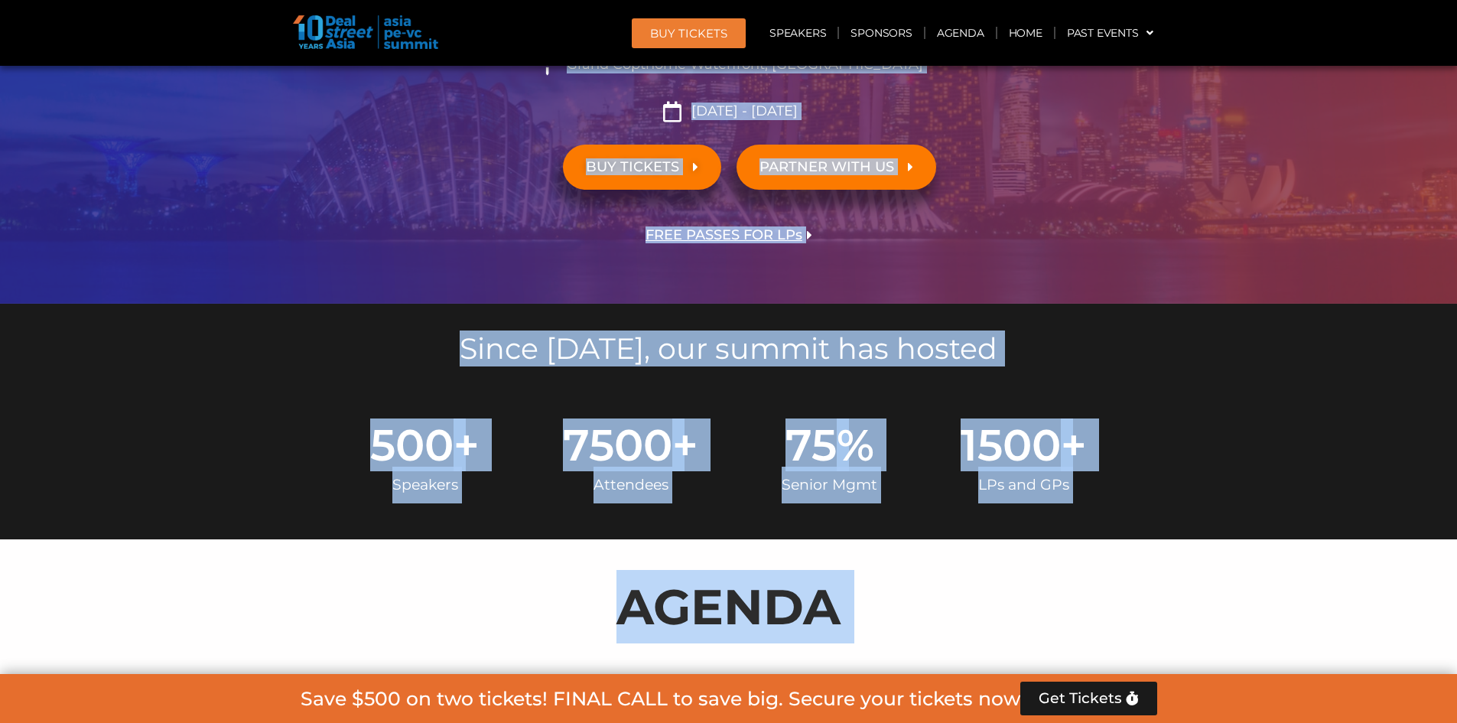
scroll to position [367, 0]
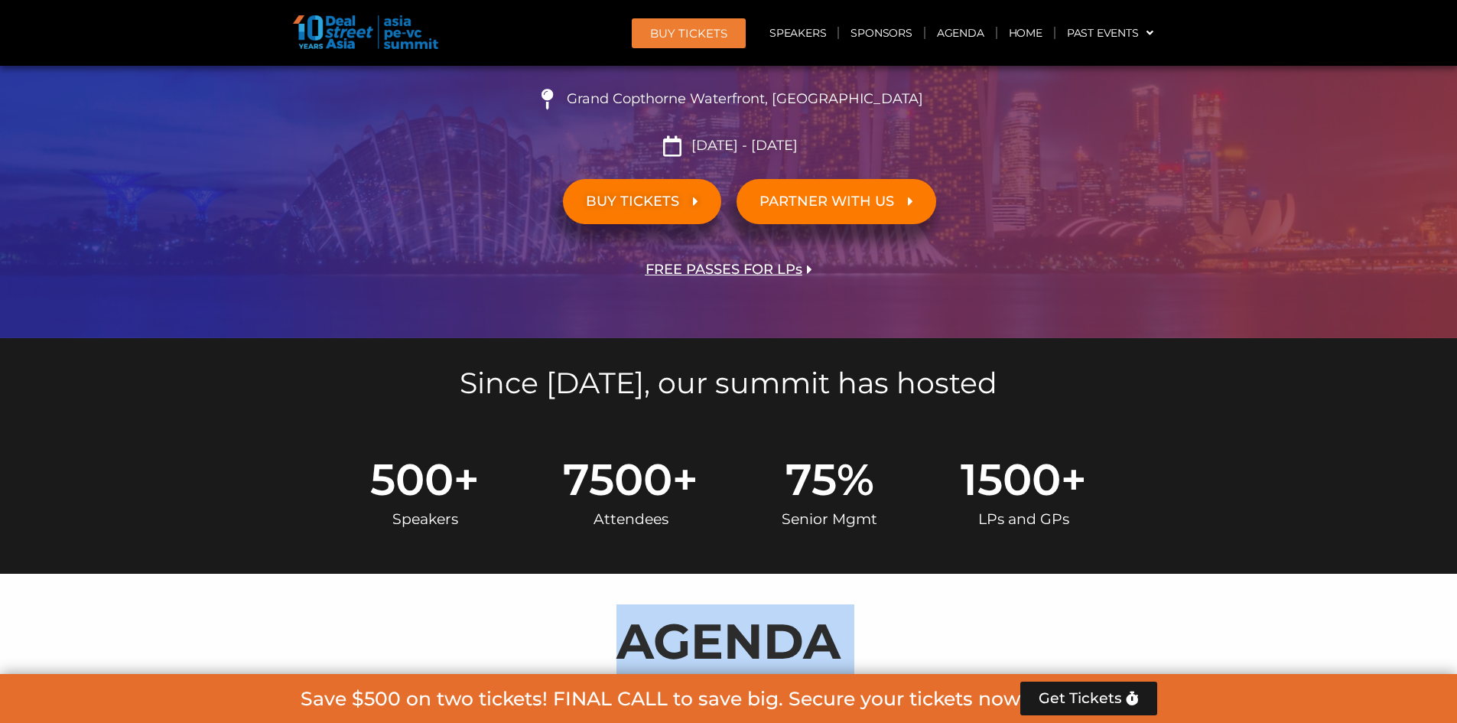
drag, startPoint x: 982, startPoint y: 408, endPoint x: 485, endPoint y: 584, distance: 526.8
copy div "LOREMI Dolorsi Ametco & Adipiscing Elitse Doeiusmo 7, 52 Temp 9:72 in – 1:05 ut…"
